Goal: Task Accomplishment & Management: Use online tool/utility

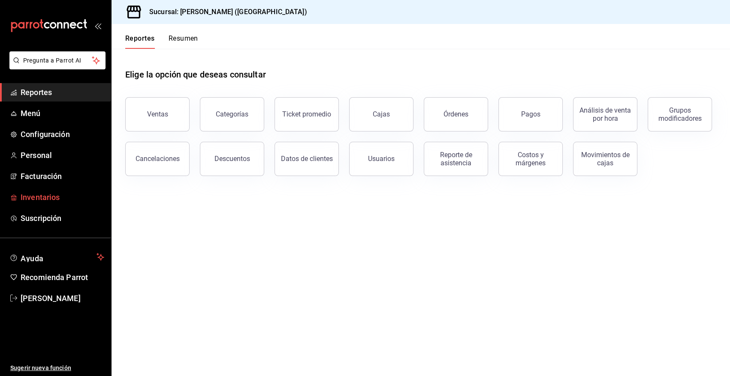
click at [37, 192] on span "Inventarios" at bounding box center [63, 198] width 84 height 12
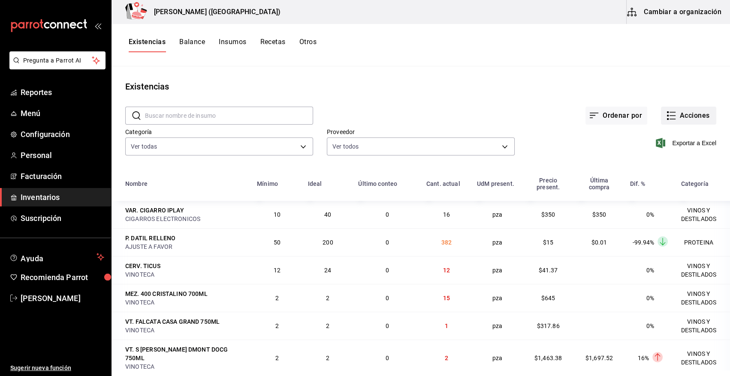
click at [674, 112] on button "Acciones" at bounding box center [688, 116] width 55 height 18
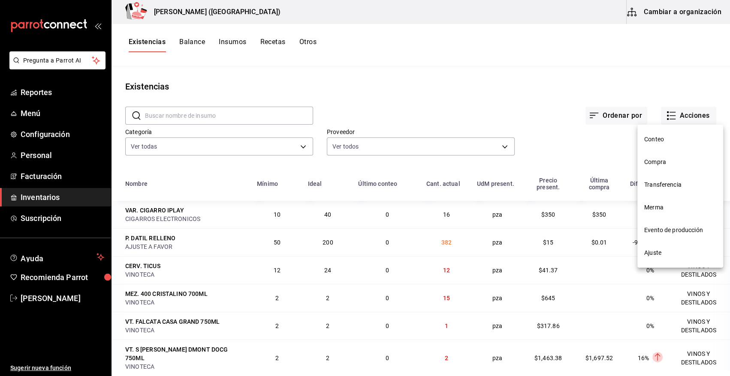
click at [665, 160] on span "Compra" at bounding box center [680, 162] width 72 height 9
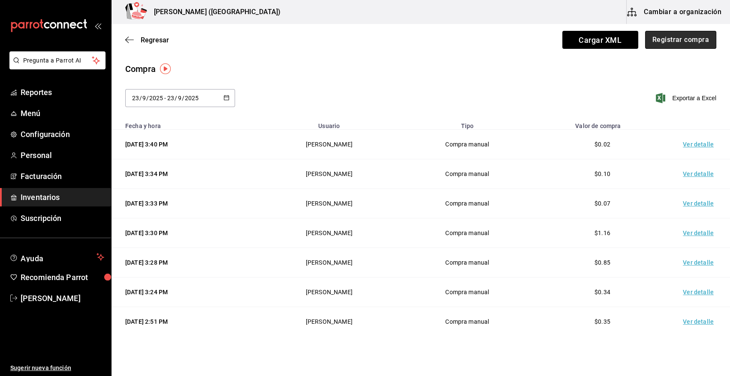
click at [667, 40] on button "Registrar compra" at bounding box center [680, 40] width 71 height 18
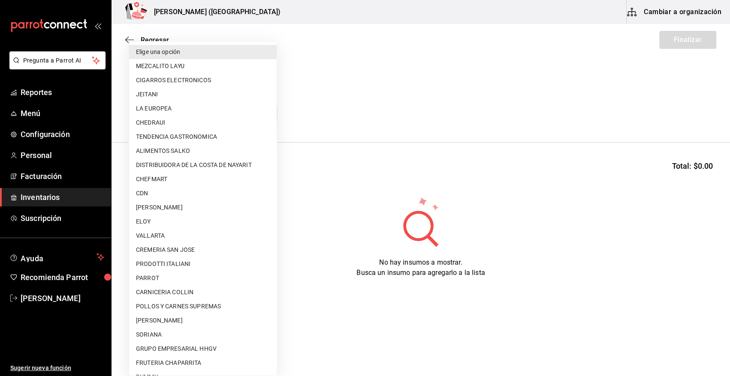
click at [185, 109] on body "Pregunta a Parrot AI Reportes Menú Configuración Personal Facturación Inventari…" at bounding box center [365, 164] width 730 height 328
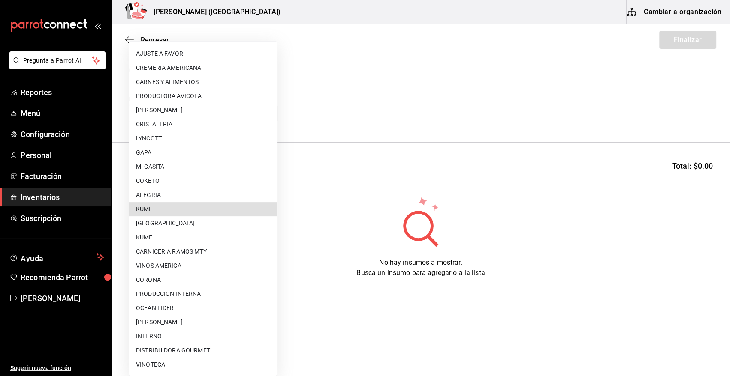
click at [170, 182] on li "COKETO" at bounding box center [202, 181] width 147 height 14
type input "4d4d379a-5bf7-49a6-a2b9-8e0a1eb43d73"
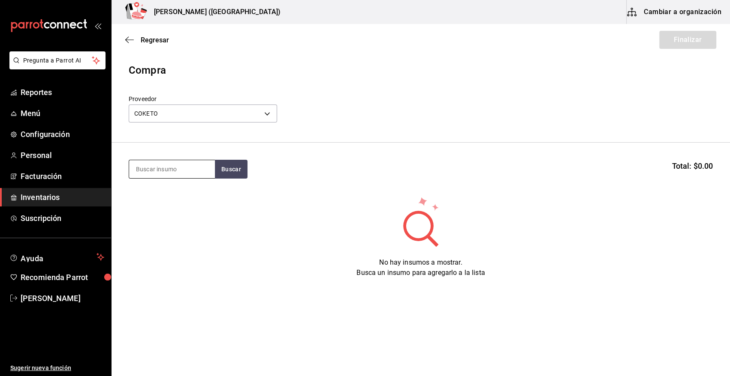
click at [184, 170] on input at bounding box center [172, 169] width 86 height 18
type input "coco"
click at [174, 207] on div "Piezas - COKETO" at bounding box center [159, 203] width 46 height 9
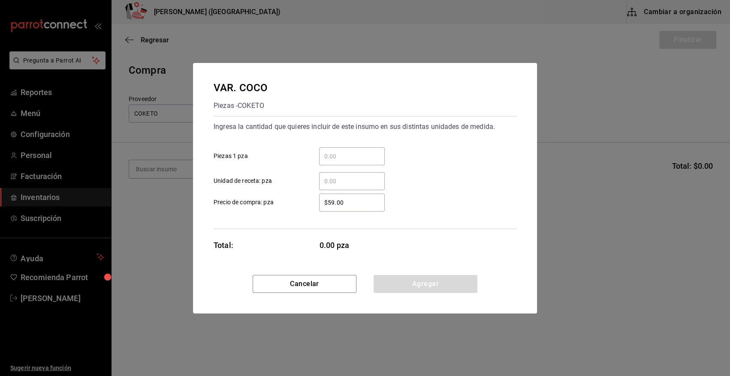
click at [346, 159] on input "​ Piezas 1 pza" at bounding box center [352, 156] width 66 height 10
type input "70"
type input "$54"
drag, startPoint x: 428, startPoint y: 291, endPoint x: 422, endPoint y: 285, distance: 8.8
click at [428, 291] on button "Agregar" at bounding box center [425, 284] width 104 height 18
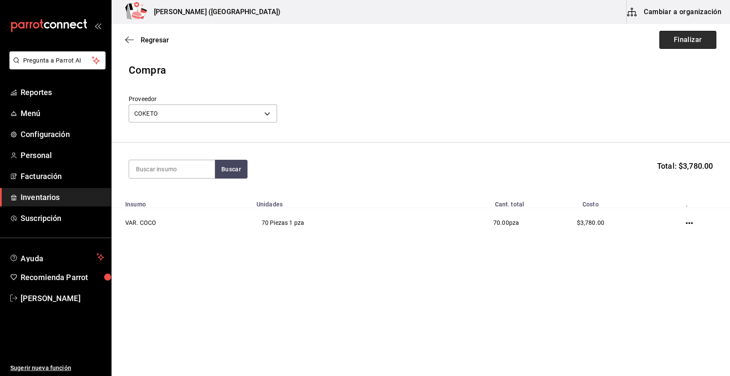
click at [681, 35] on button "Finalizar" at bounding box center [687, 40] width 57 height 18
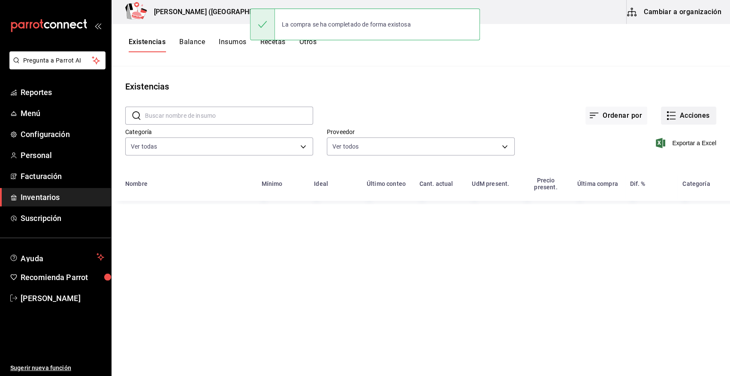
click at [689, 114] on button "Acciones" at bounding box center [688, 116] width 55 height 18
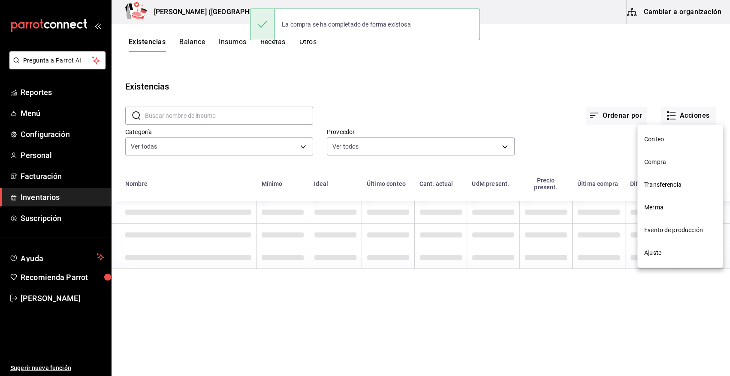
click at [663, 163] on span "Compra" at bounding box center [680, 162] width 72 height 9
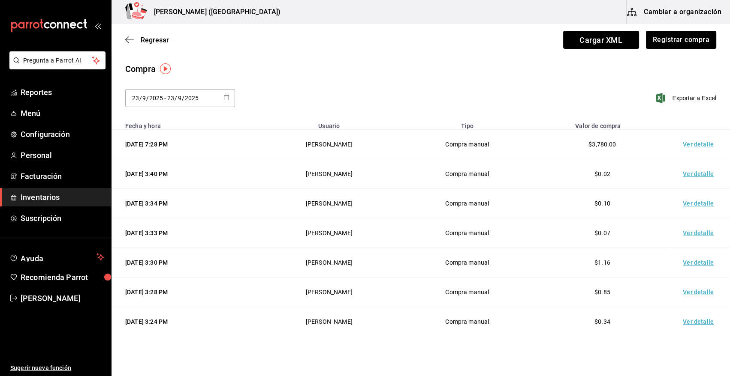
click at [693, 144] on td "Ver detalle" at bounding box center [700, 145] width 60 height 30
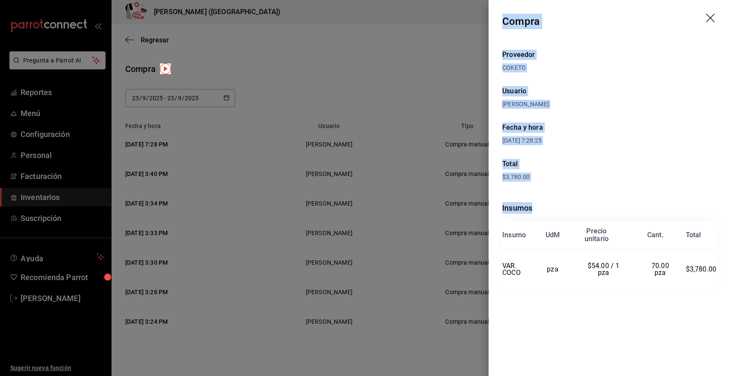
drag, startPoint x: 503, startPoint y: 20, endPoint x: 720, endPoint y: 273, distance: 333.8
click at [720, 273] on div "Compra Proveedor COKETO Usuario Angy Madalena Fecha y hora 23/09/2025 7:28:25 T…" at bounding box center [608, 188] width 241 height 376
copy div "Compra Proveedor COKETO Usuario Angy Madalena Fecha y hora 23/09/2025 7:28:25 T…"
